Goal: Task Accomplishment & Management: Manage account settings

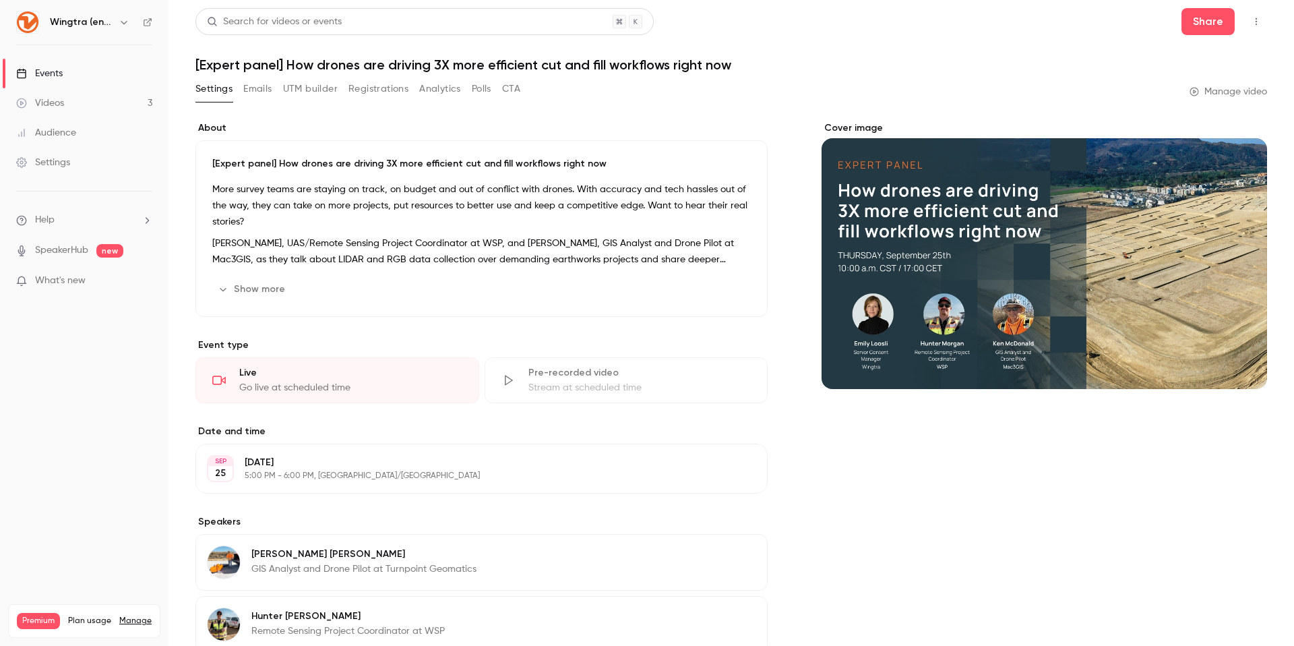
click at [380, 86] on button "Registrations" at bounding box center [379, 89] width 60 height 22
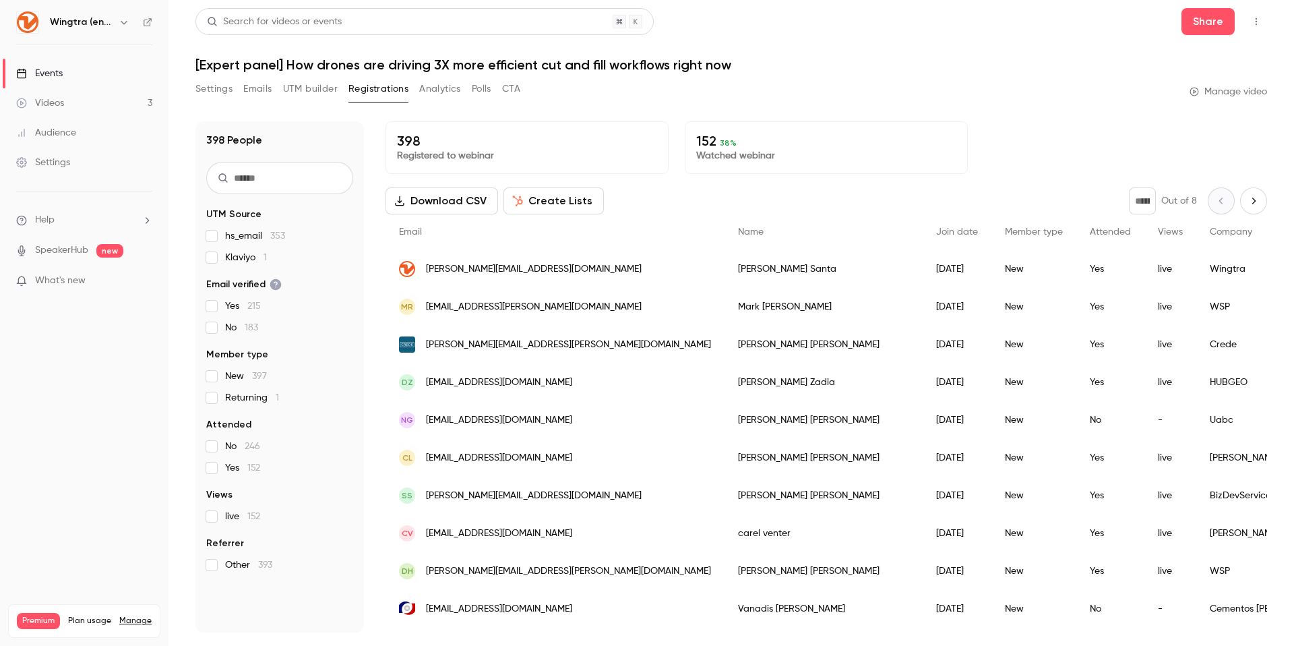
click at [552, 204] on button "Create Lists" at bounding box center [554, 200] width 100 height 27
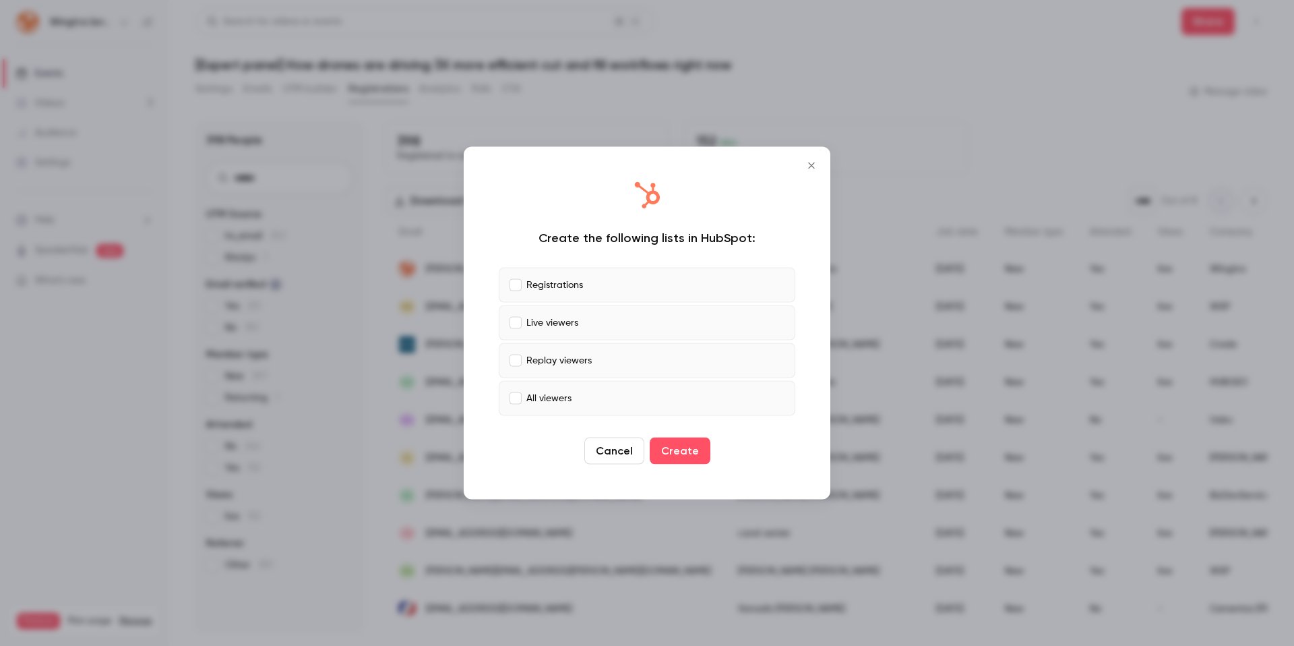
click at [811, 166] on icon "Close" at bounding box center [811, 165] width 6 height 6
